Goal: Use online tool/utility: Utilize a website feature to perform a specific function

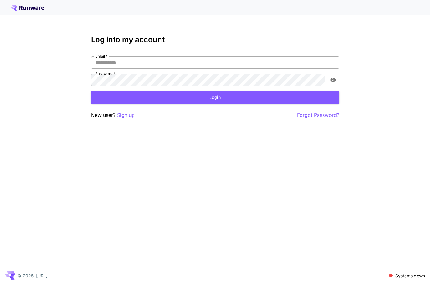
click at [141, 67] on input "Email   *" at bounding box center [215, 62] width 248 height 12
type input "**********"
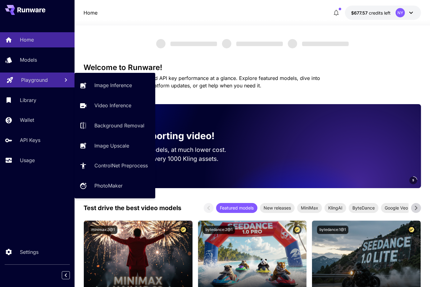
click at [43, 83] on p "Playground" at bounding box center [34, 79] width 27 height 7
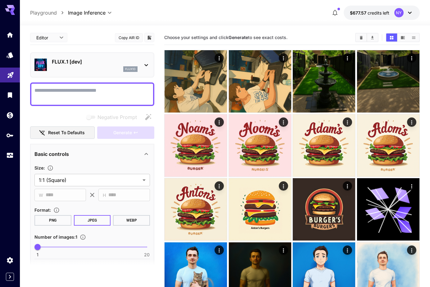
click at [124, 61] on p "FLUX.1 [dev]" at bounding box center [95, 61] width 86 height 7
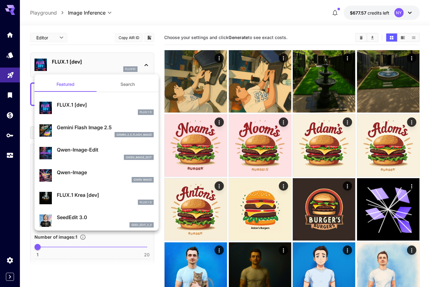
click at [124, 85] on button "Search" at bounding box center [127, 84] width 62 height 15
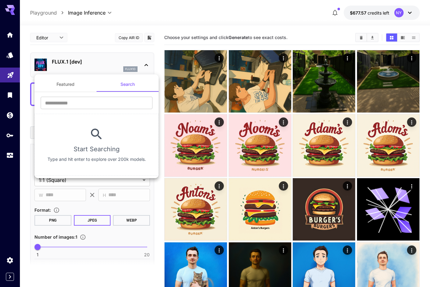
click at [99, 113] on div "​" at bounding box center [96, 105] width 124 height 17
click at [100, 106] on input "text" at bounding box center [97, 103] width 112 height 12
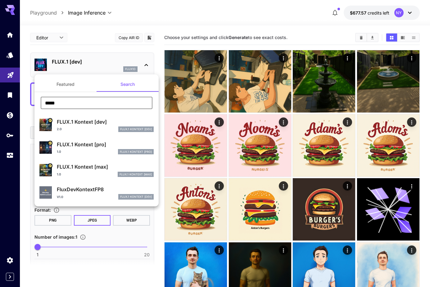
type input "*****"
click at [81, 147] on p "FLUX.1 Kontext [pro]" at bounding box center [105, 144] width 97 height 7
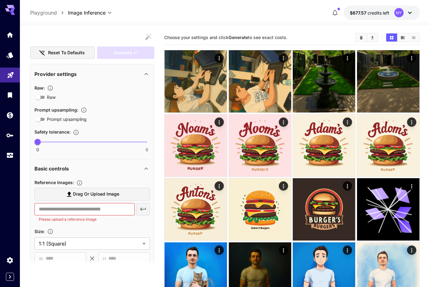
scroll to position [89, 0]
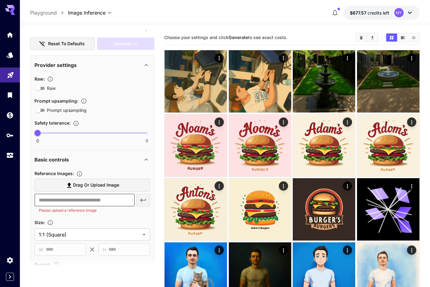
click at [100, 200] on input "text" at bounding box center [84, 200] width 100 height 12
click at [99, 188] on span "Drag or upload image" at bounding box center [96, 185] width 46 height 8
click at [0, 0] on input "Drag or upload image" at bounding box center [0, 0] width 0 height 0
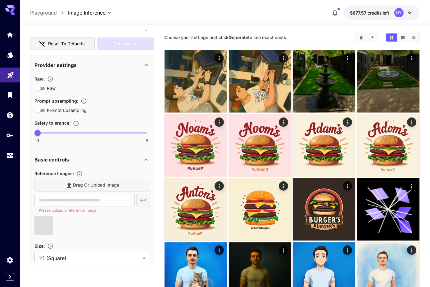
type input "**********"
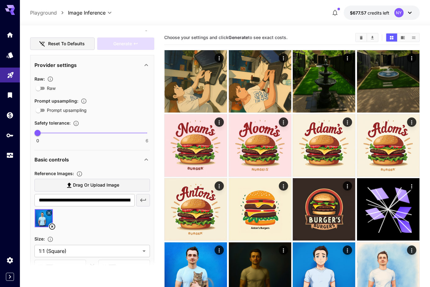
scroll to position [0, 0]
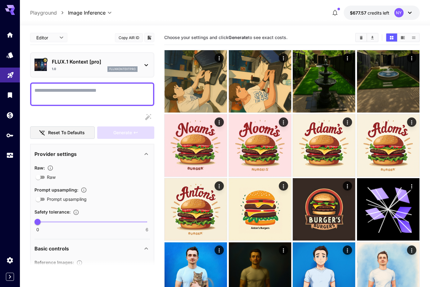
click at [52, 89] on textarea "Raw" at bounding box center [91, 94] width 115 height 15
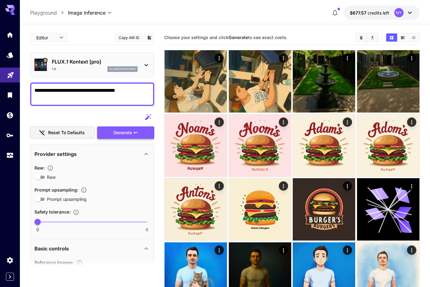
type textarea "**********"
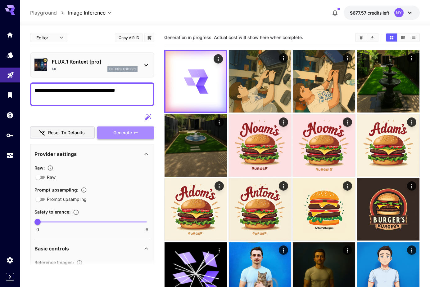
click at [113, 134] on span "Generate" at bounding box center [122, 133] width 19 height 8
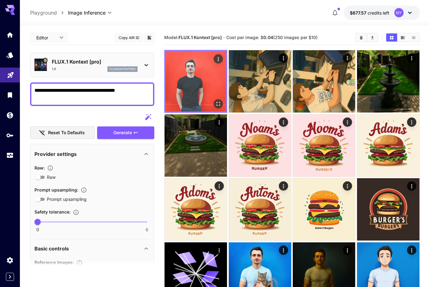
click at [191, 77] on img at bounding box center [195, 81] width 60 height 60
click at [217, 105] on icon "Open in fullscreen" at bounding box center [219, 104] width 4 height 4
click at [220, 57] on icon "Actions" at bounding box center [218, 59] width 6 height 6
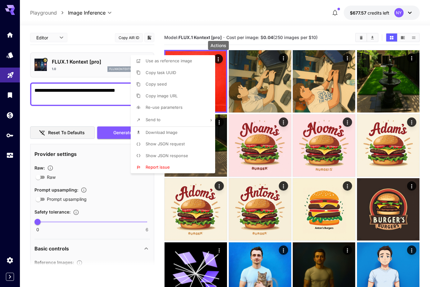
drag, startPoint x: 184, startPoint y: 143, endPoint x: 184, endPoint y: 156, distance: 13.0
click at [184, 156] on div "Use as reference image Copy task UUID Copy seed Copy image URL Re-use parameter…" at bounding box center [173, 114] width 84 height 118
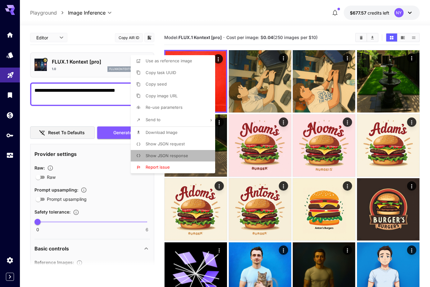
click at [184, 156] on span "Show JSON response" at bounding box center [166, 155] width 42 height 5
click at [75, 90] on div at bounding box center [215, 143] width 430 height 287
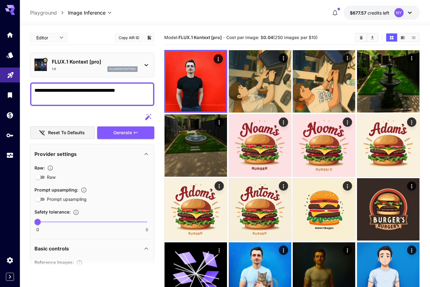
click at [75, 90] on textarea "**********" at bounding box center [91, 94] width 115 height 15
